Goal: Information Seeking & Learning: Learn about a topic

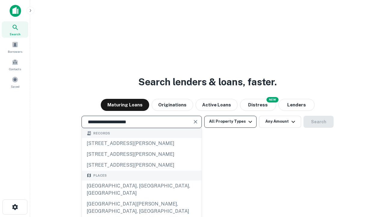
click at [141, 198] on div "[GEOGRAPHIC_DATA], [GEOGRAPHIC_DATA], [GEOGRAPHIC_DATA]" at bounding box center [142, 189] width 120 height 18
click at [230, 121] on button "All Property Types" at bounding box center [230, 121] width 52 height 12
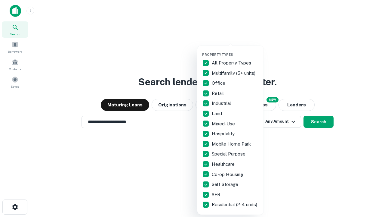
type input "**********"
click at [235, 51] on button "button" at bounding box center [235, 51] width 66 height 0
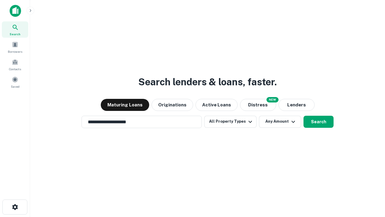
scroll to position [9, 0]
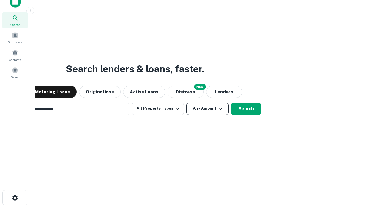
click at [186, 103] on button "Any Amount" at bounding box center [207, 109] width 42 height 12
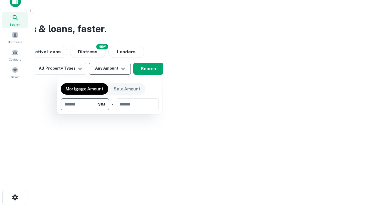
type input "*******"
click at [110, 110] on button "button" at bounding box center [110, 110] width 98 height 0
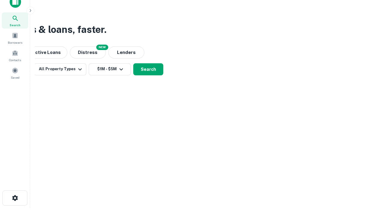
scroll to position [4, 111]
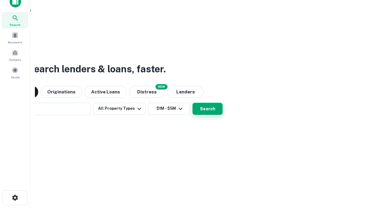
click at [192, 103] on button "Search" at bounding box center [207, 109] width 30 height 12
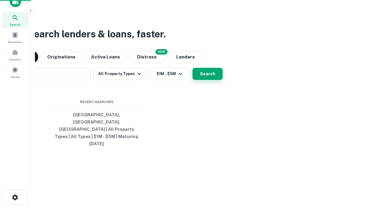
scroll to position [16, 170]
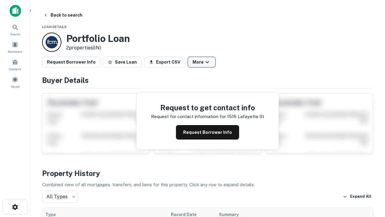
click at [201, 62] on button "More" at bounding box center [202, 62] width 28 height 11
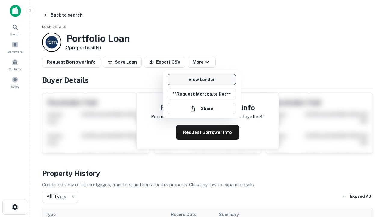
click at [201, 79] on link "View Lender" at bounding box center [202, 79] width 68 height 11
